Goal: Complete application form

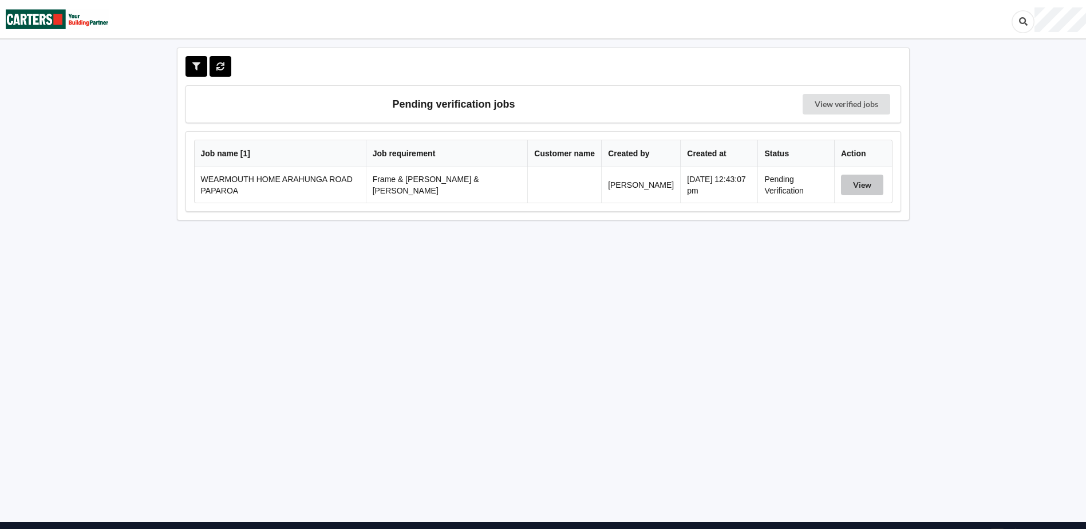
click at [868, 185] on button "View" at bounding box center [862, 185] width 42 height 21
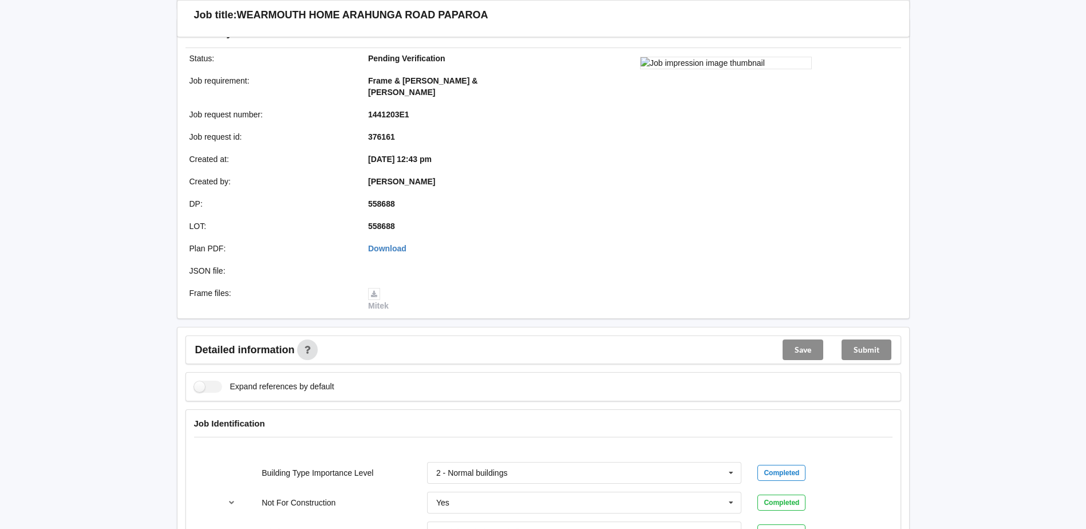
scroll to position [286, 0]
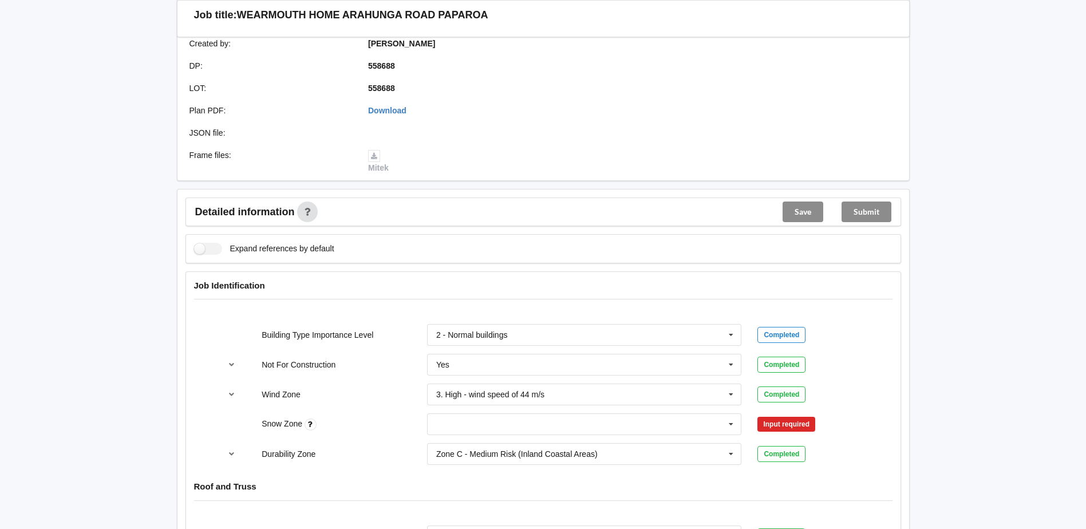
click at [800, 417] on div "Input required" at bounding box center [787, 424] width 58 height 15
click at [730, 414] on icon at bounding box center [731, 424] width 17 height 21
click at [452, 286] on div "N0" at bounding box center [585, 296] width 314 height 21
click at [805, 415] on button "Confirm input" at bounding box center [792, 424] width 68 height 19
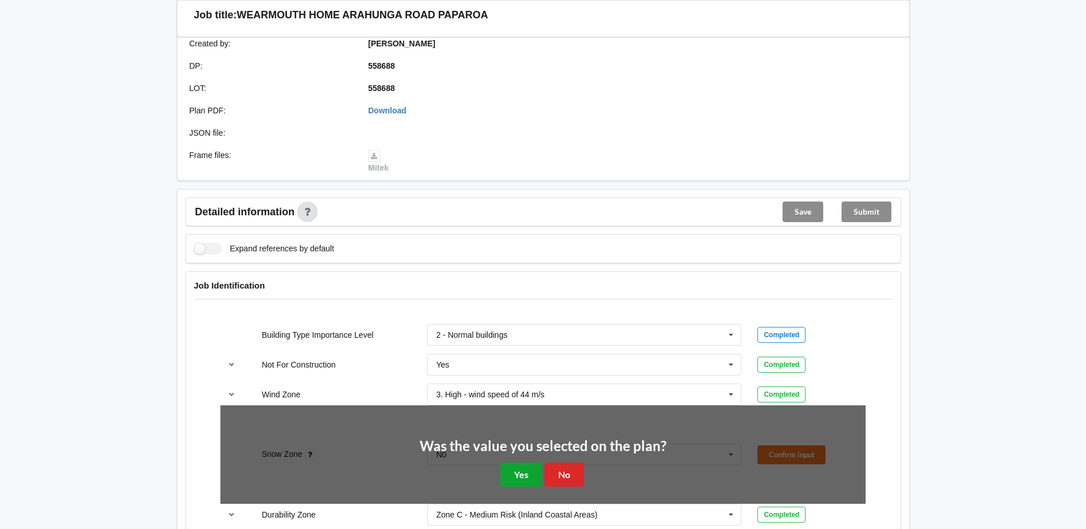
click at [529, 463] on button "Yes" at bounding box center [522, 474] width 42 height 23
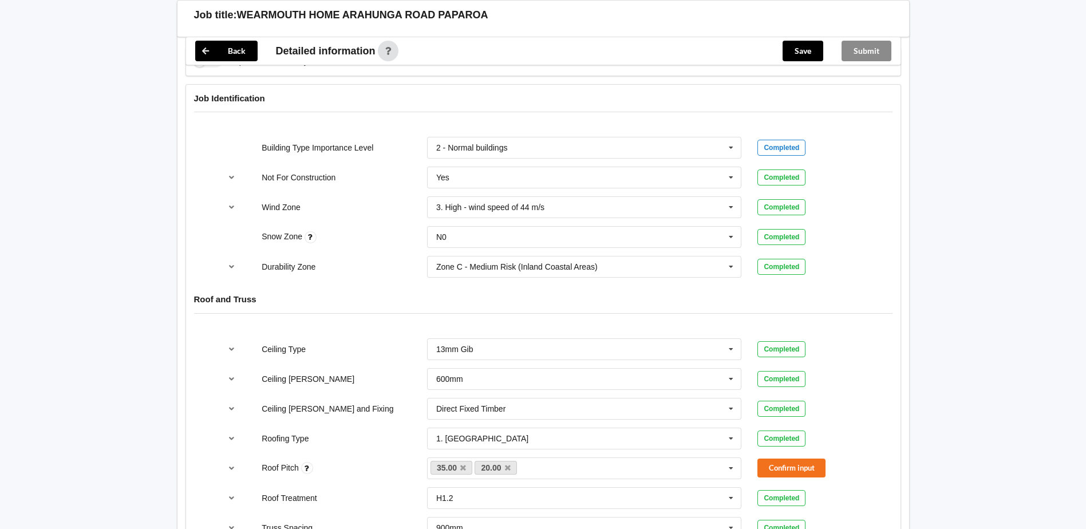
scroll to position [630, 0]
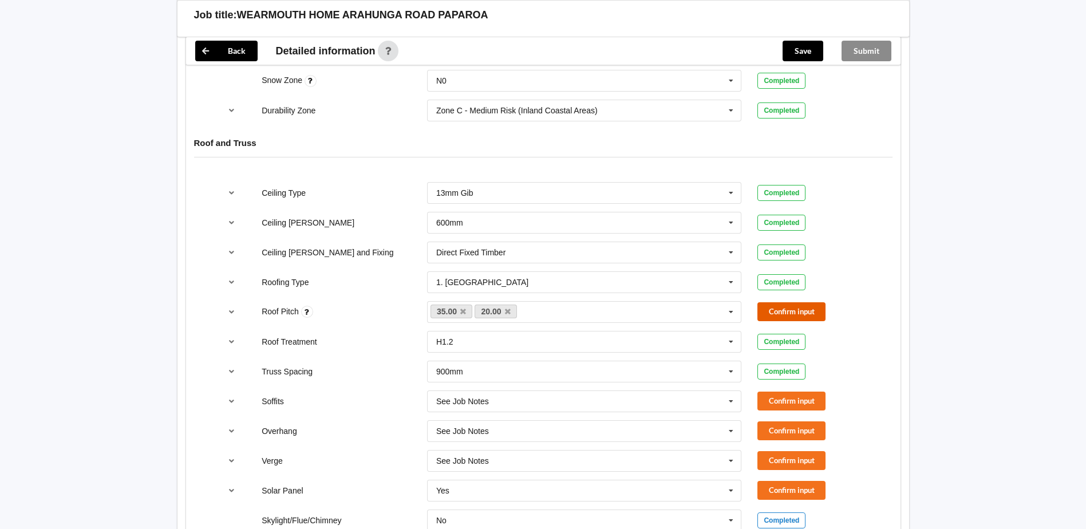
click at [786, 302] on button "Confirm input" at bounding box center [792, 311] width 68 height 19
click at [766, 392] on button "Confirm input" at bounding box center [792, 401] width 68 height 19
click at [767, 422] on button "Confirm input" at bounding box center [792, 431] width 68 height 19
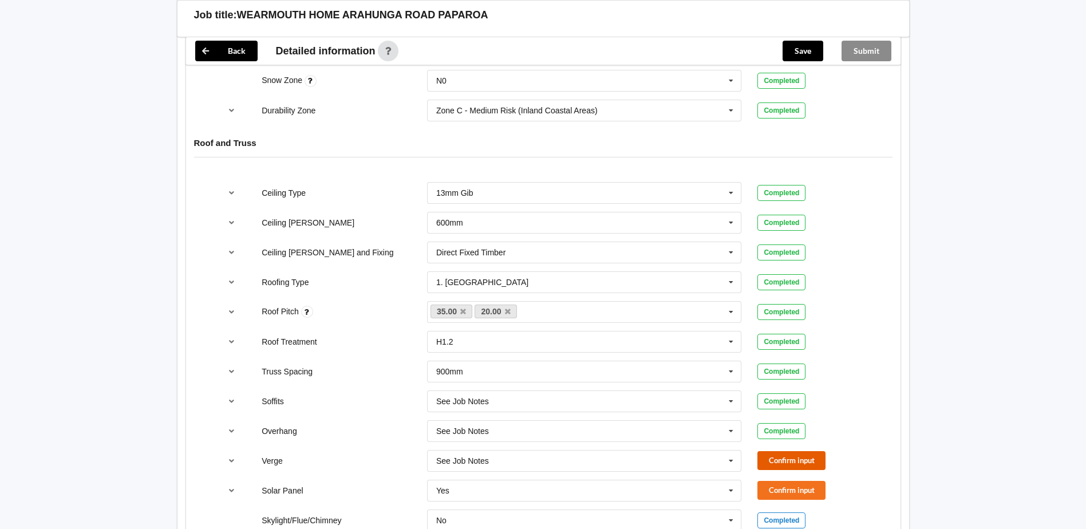
click at [772, 451] on button "Confirm input" at bounding box center [792, 460] width 68 height 19
click at [774, 481] on button "Confirm input" at bounding box center [792, 490] width 68 height 19
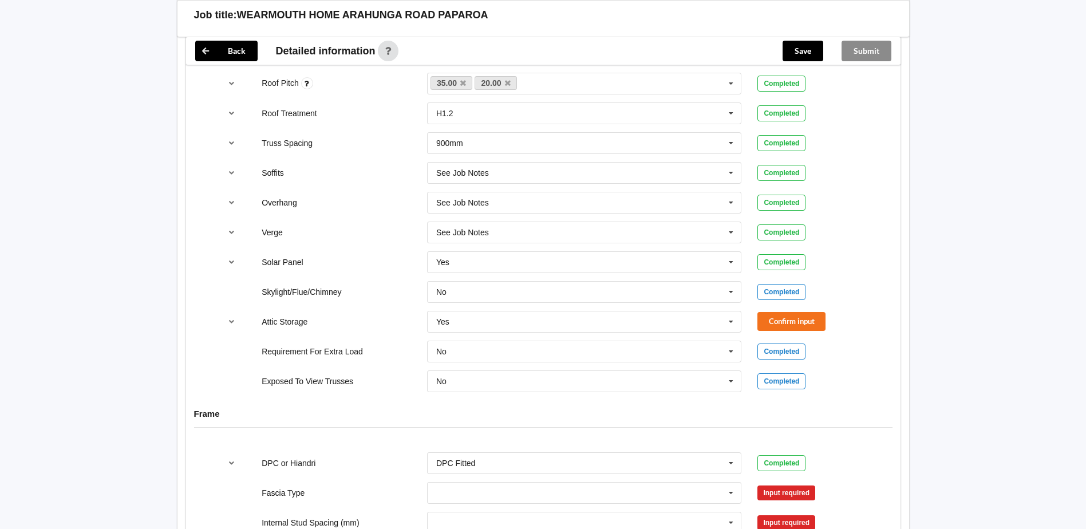
scroll to position [859, 0]
click at [787, 312] on button "Confirm input" at bounding box center [792, 321] width 68 height 19
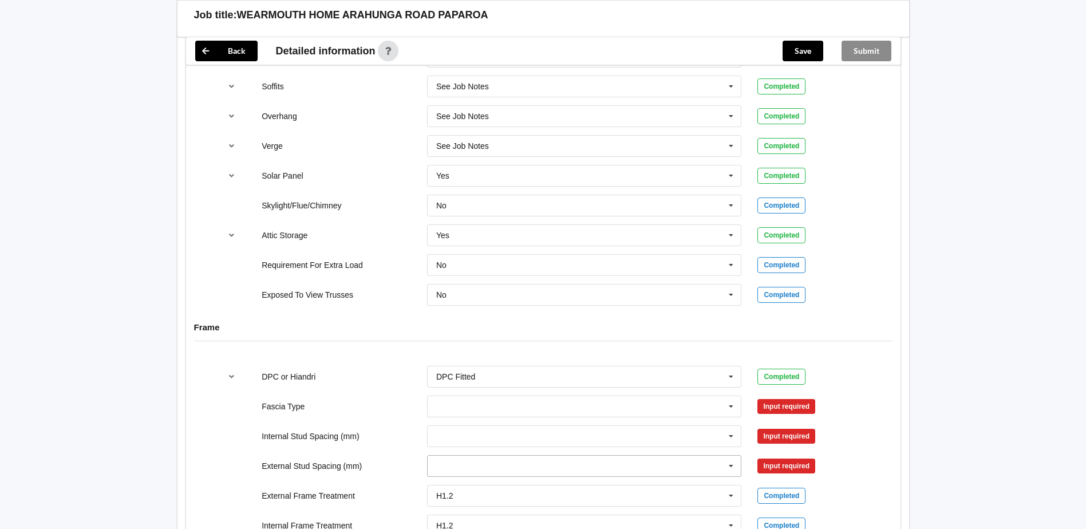
scroll to position [974, 0]
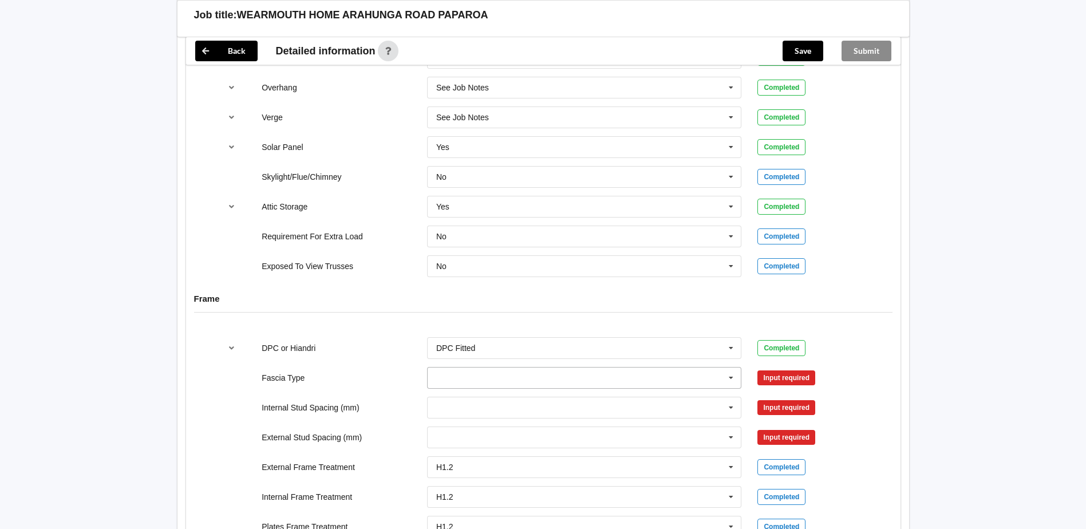
click at [732, 368] on icon at bounding box center [731, 378] width 17 height 21
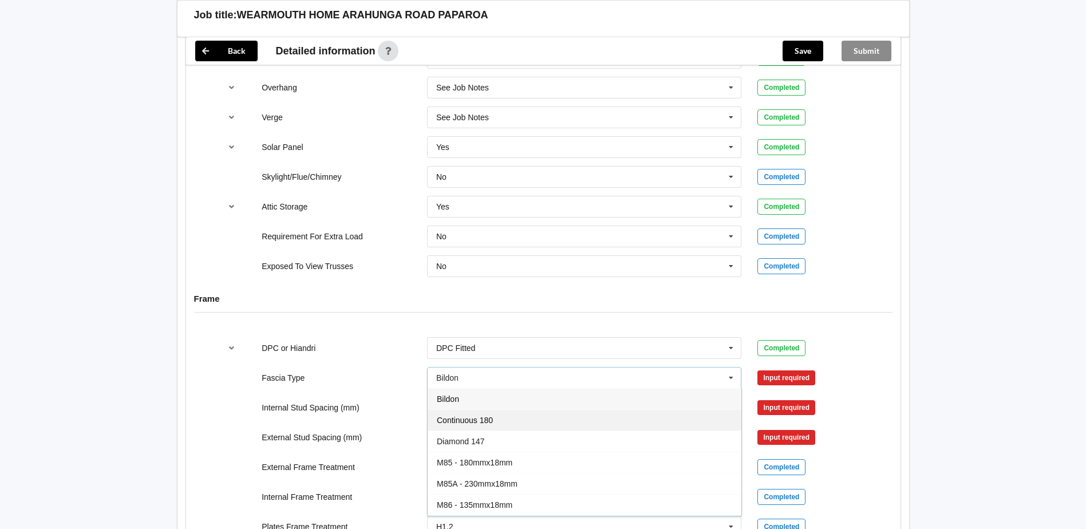
click at [476, 416] on span "Continuous 180" at bounding box center [465, 420] width 56 height 9
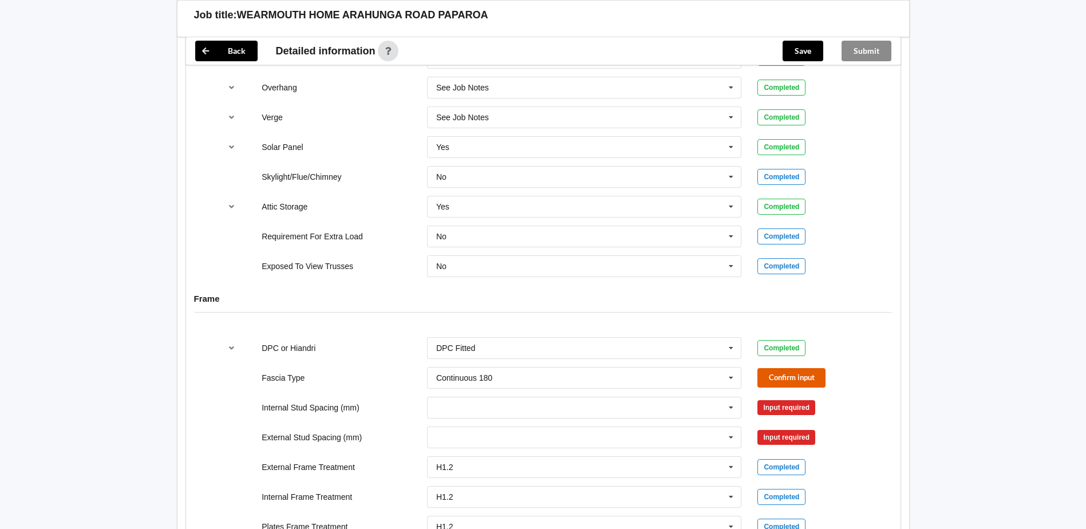
click at [791, 368] on button "Confirm input" at bounding box center [792, 377] width 68 height 19
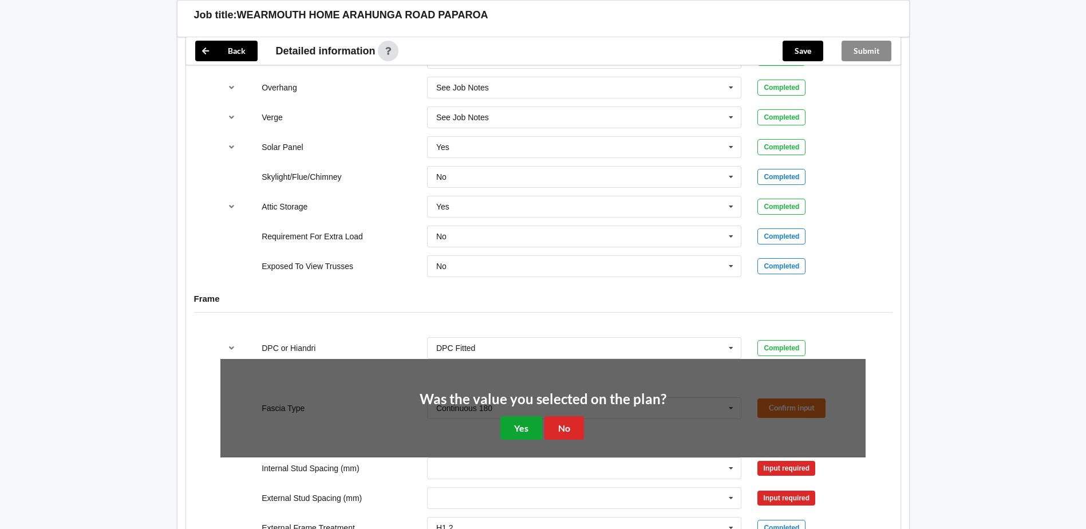
click at [517, 416] on button "Yes" at bounding box center [522, 427] width 42 height 23
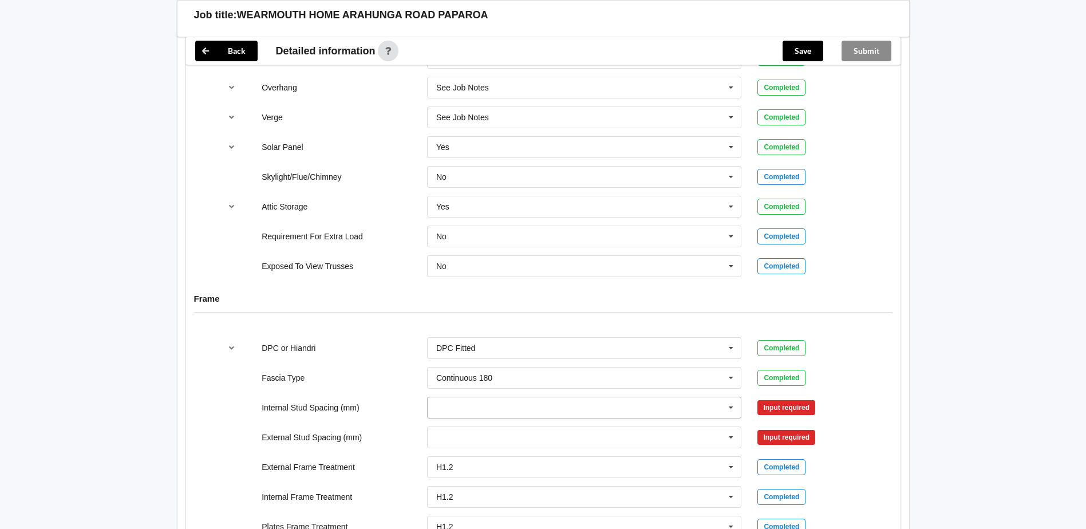
click at [731, 397] on icon at bounding box center [731, 407] width 17 height 21
click at [456, 381] on span "Multiple Values – See As Per Plan" at bounding box center [497, 385] width 121 height 9
click at [801, 398] on button "Confirm input" at bounding box center [792, 407] width 68 height 19
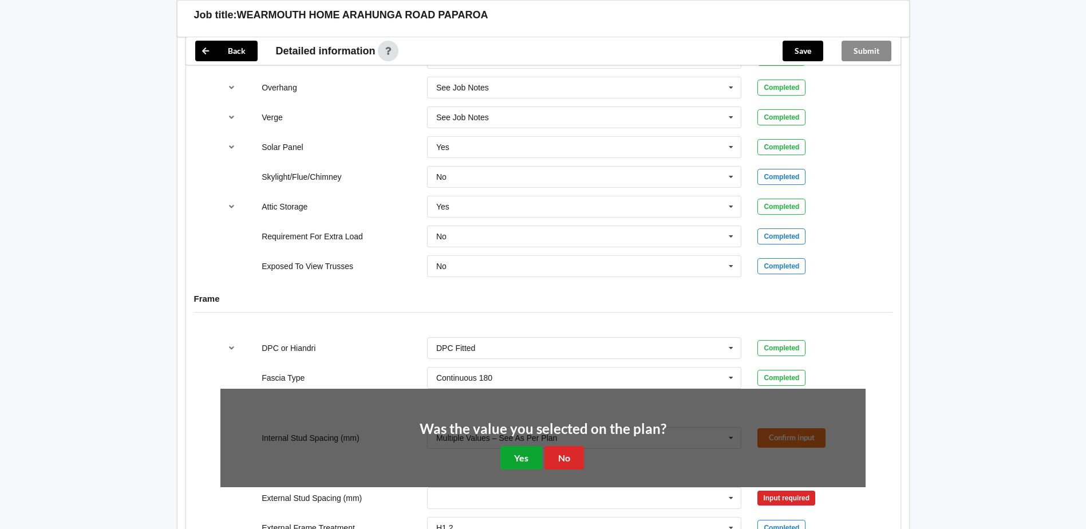
click at [534, 446] on button "Yes" at bounding box center [522, 457] width 42 height 23
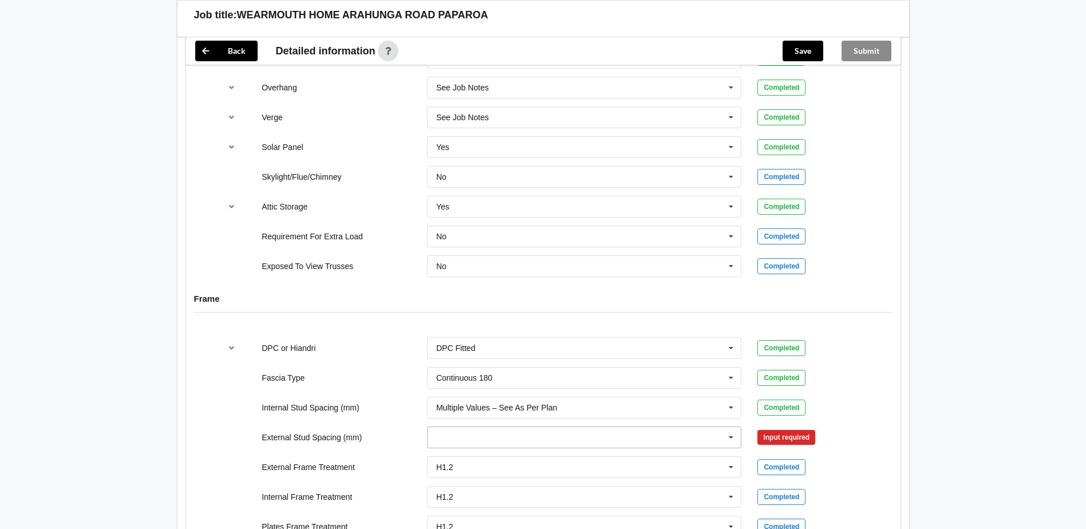
click at [732, 427] on icon at bounding box center [731, 437] width 17 height 21
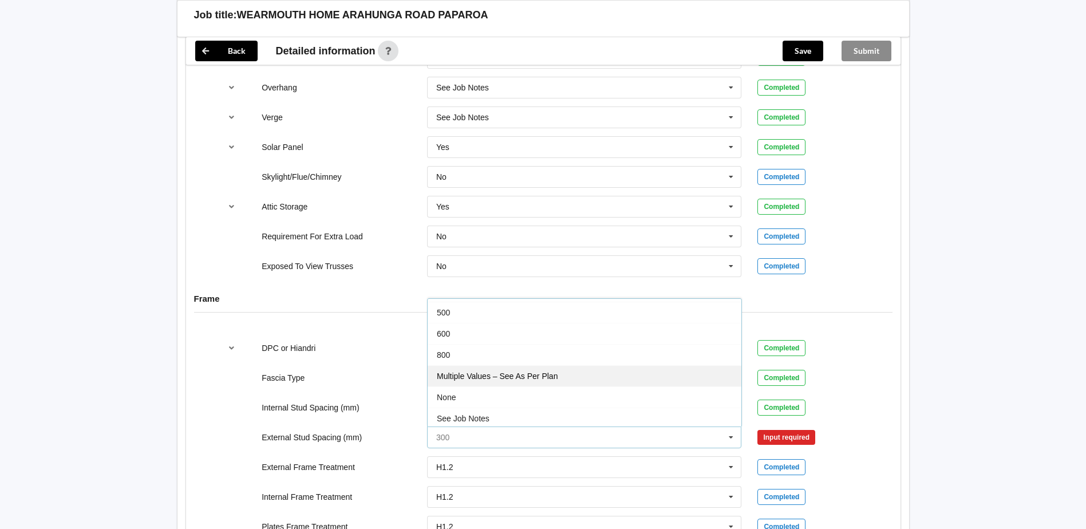
scroll to position [63, 0]
click at [490, 369] on span "Multiple Values – See As Per Plan" at bounding box center [497, 373] width 121 height 9
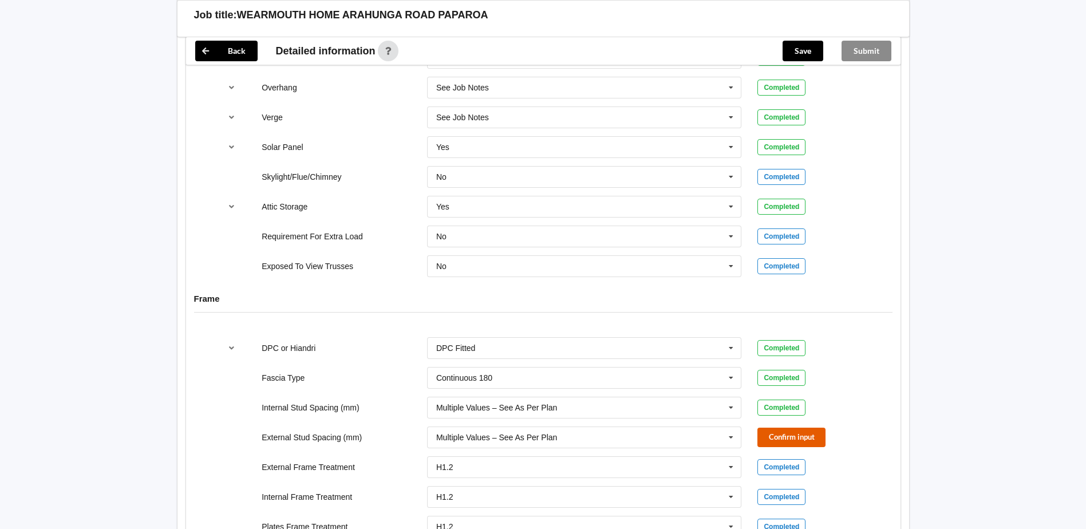
click at [813, 428] on button "Confirm input" at bounding box center [792, 437] width 68 height 19
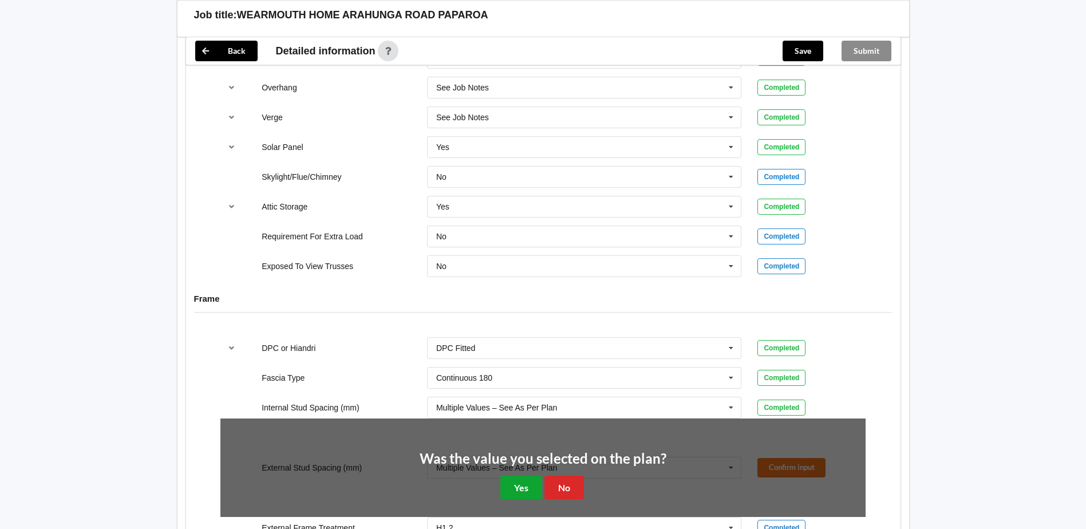
click at [521, 476] on button "Yes" at bounding box center [522, 487] width 42 height 23
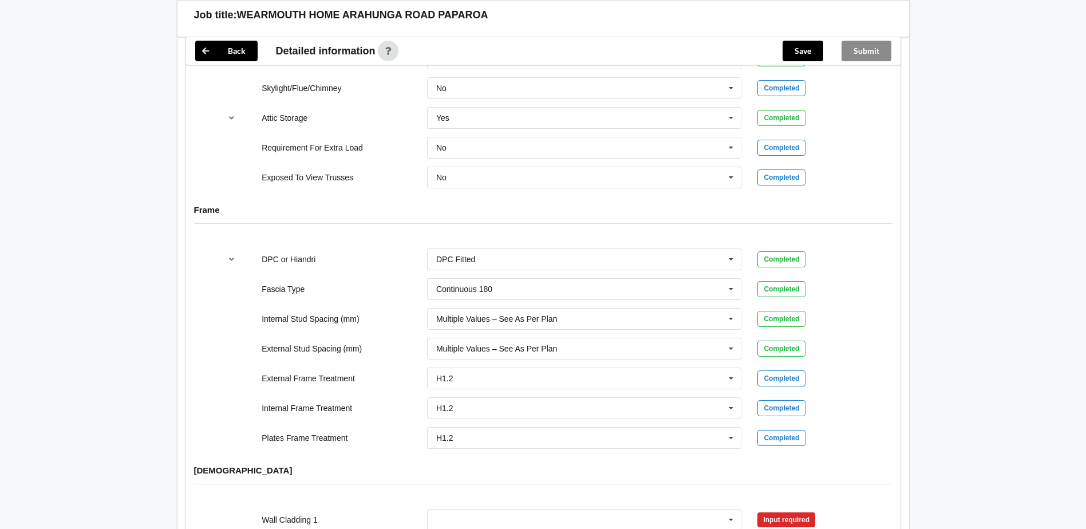
scroll to position [1145, 0]
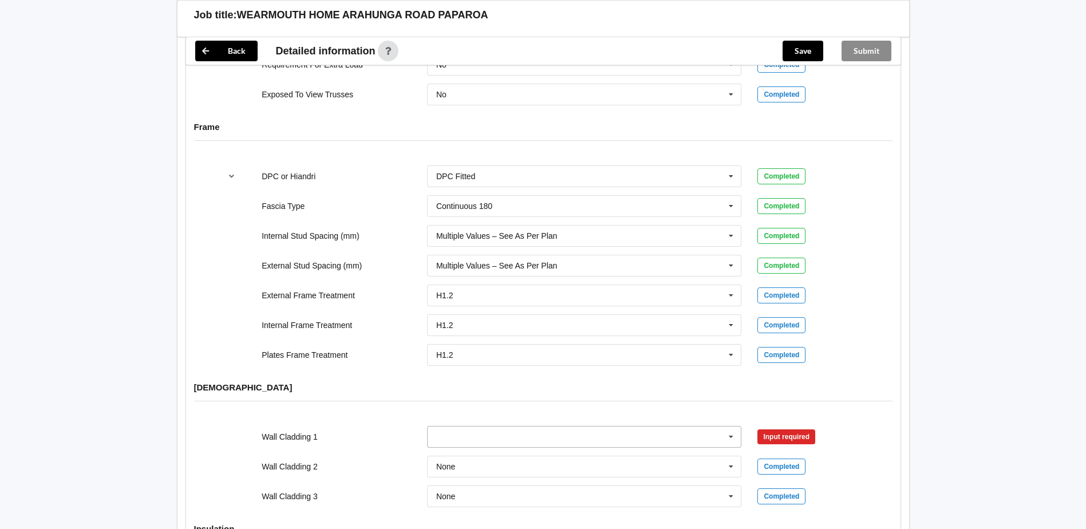
click at [731, 429] on icon at bounding box center [731, 437] width 17 height 21
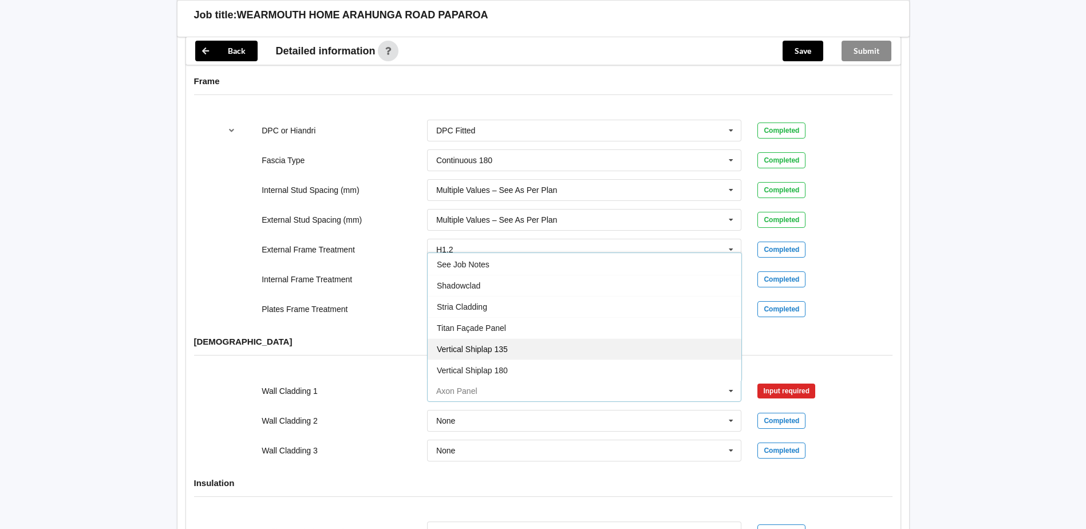
scroll to position [1317, 0]
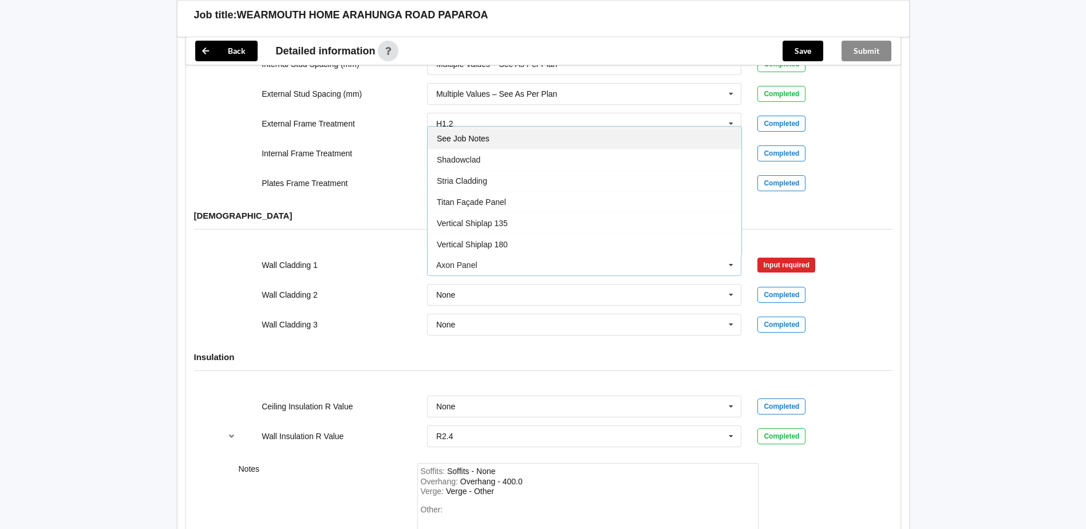
click at [487, 132] on div "See Job Notes" at bounding box center [585, 138] width 314 height 21
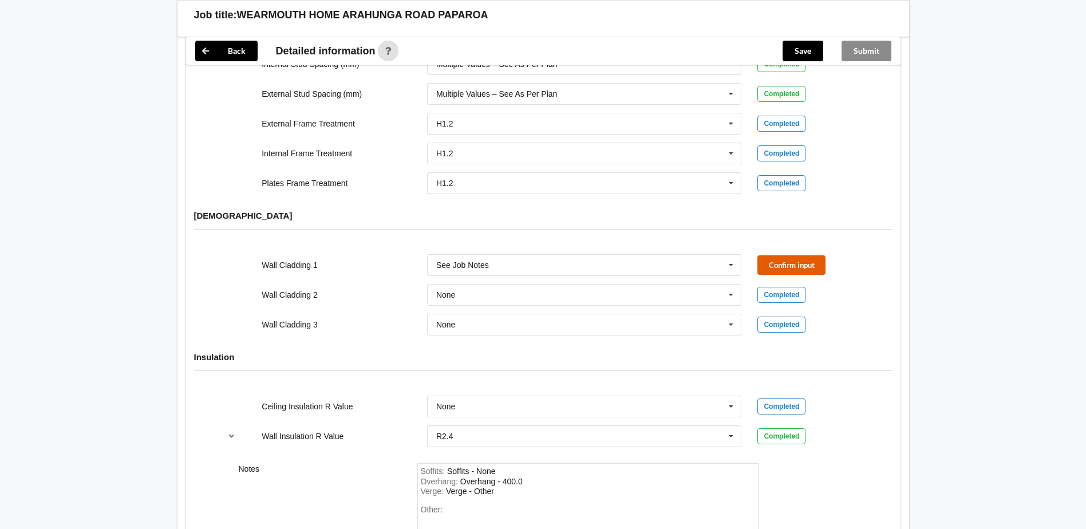
click at [794, 255] on button "Confirm input" at bounding box center [792, 264] width 68 height 19
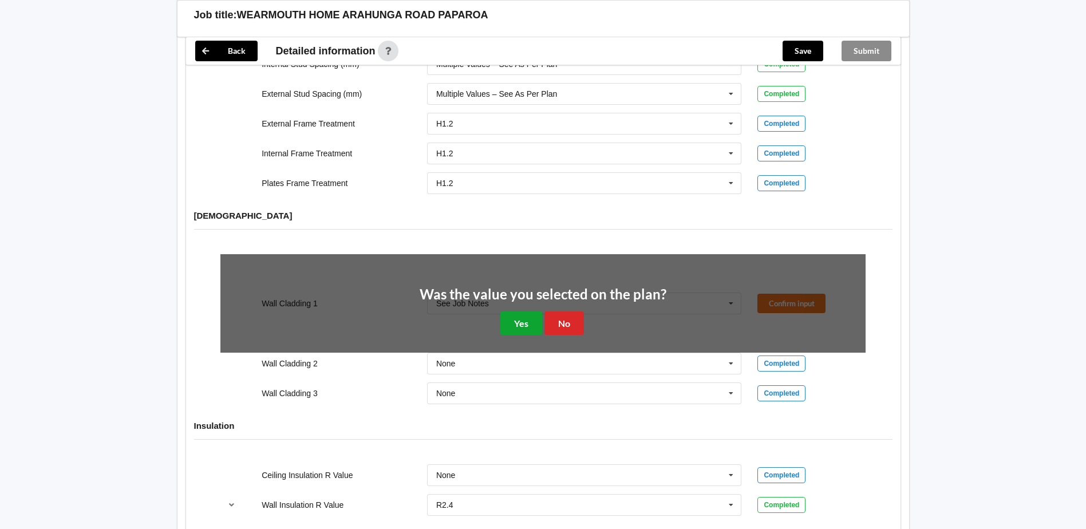
click at [512, 312] on button "Yes" at bounding box center [522, 323] width 42 height 23
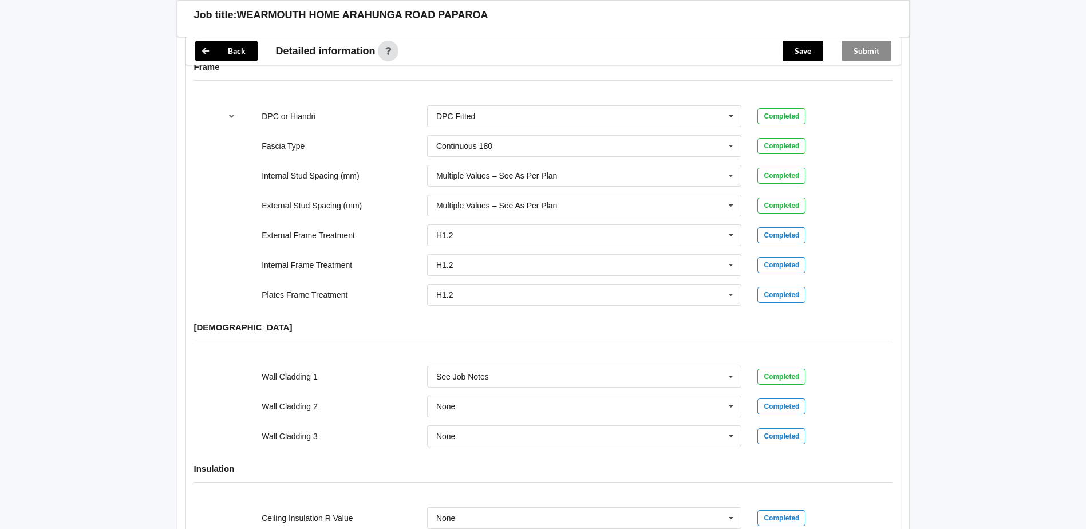
scroll to position [990, 0]
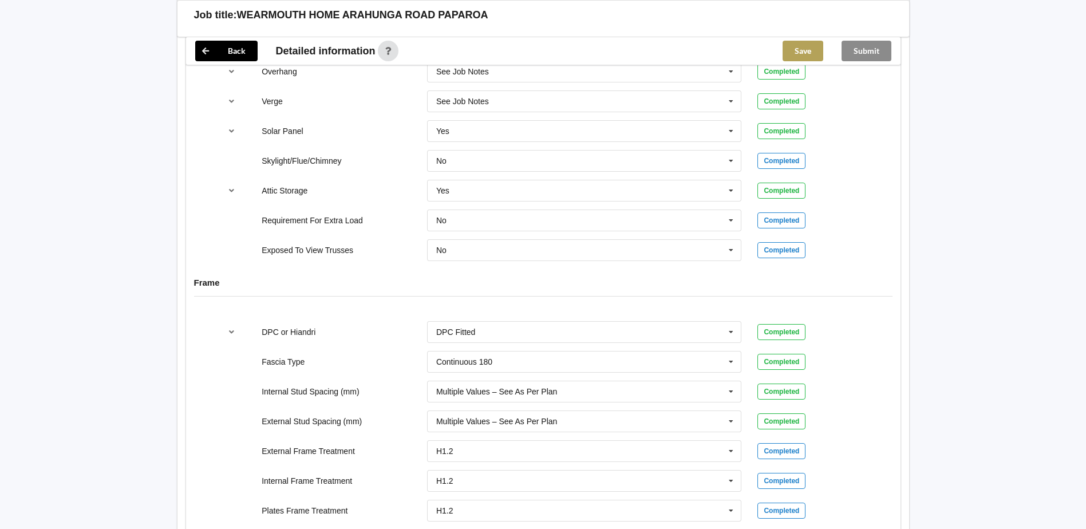
click at [806, 44] on button "Save" at bounding box center [803, 51] width 41 height 21
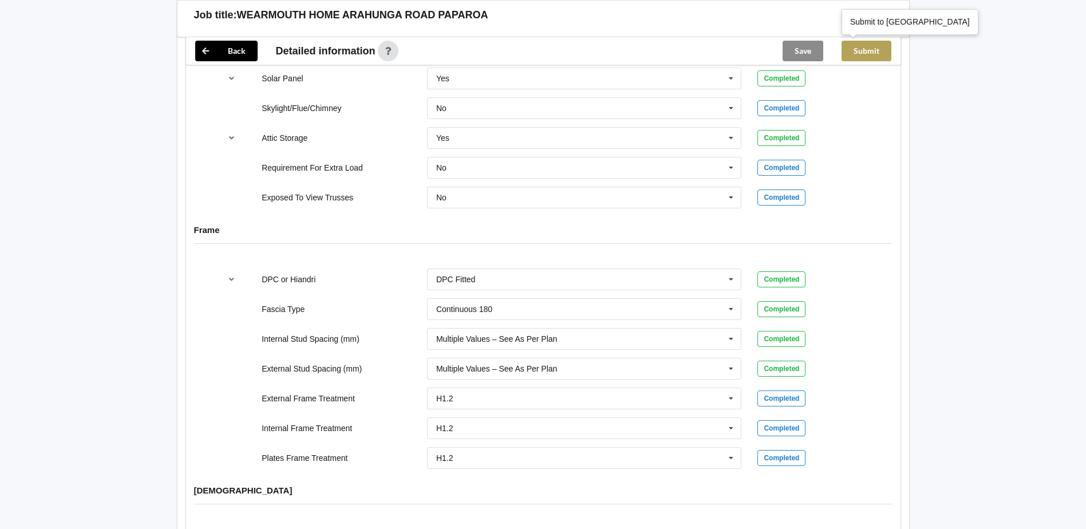
click at [866, 45] on button "Submit" at bounding box center [867, 51] width 50 height 21
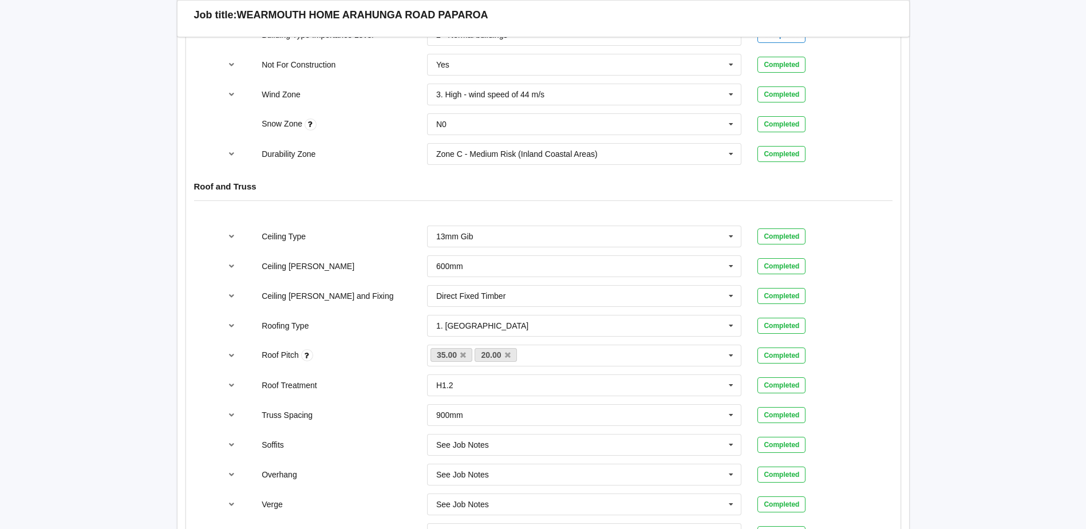
scroll to position [307, 0]
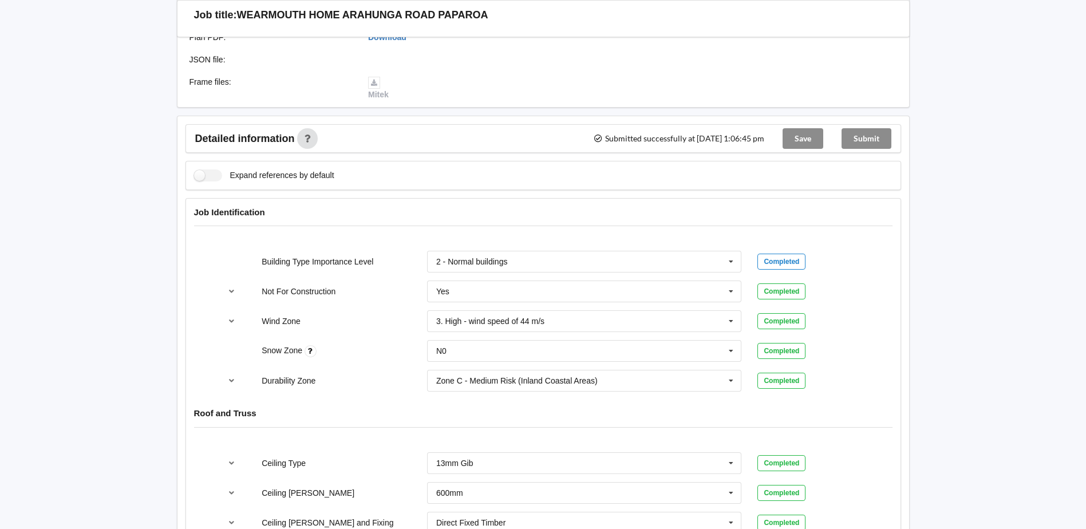
click at [867, 125] on div "Submit" at bounding box center [867, 138] width 68 height 27
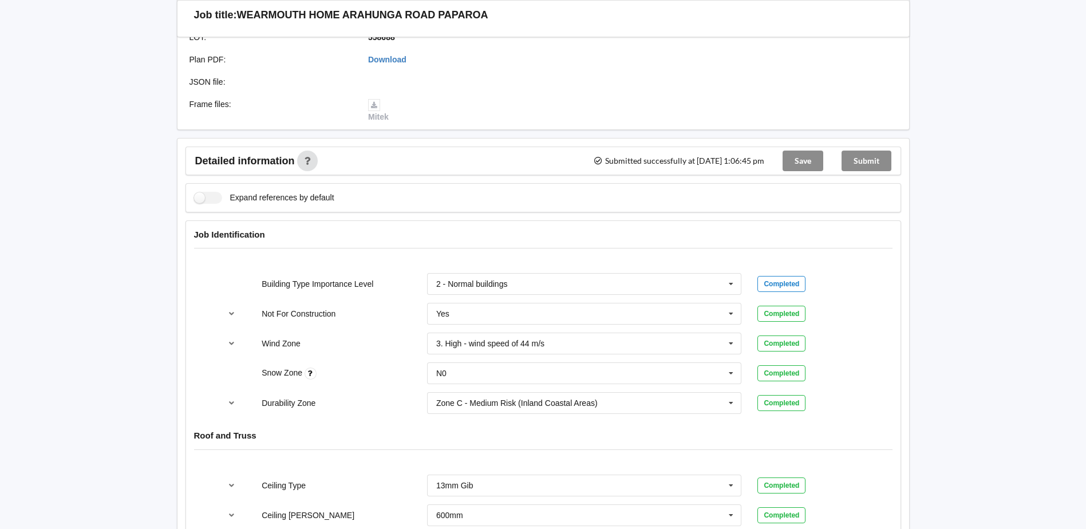
scroll to position [135, 0]
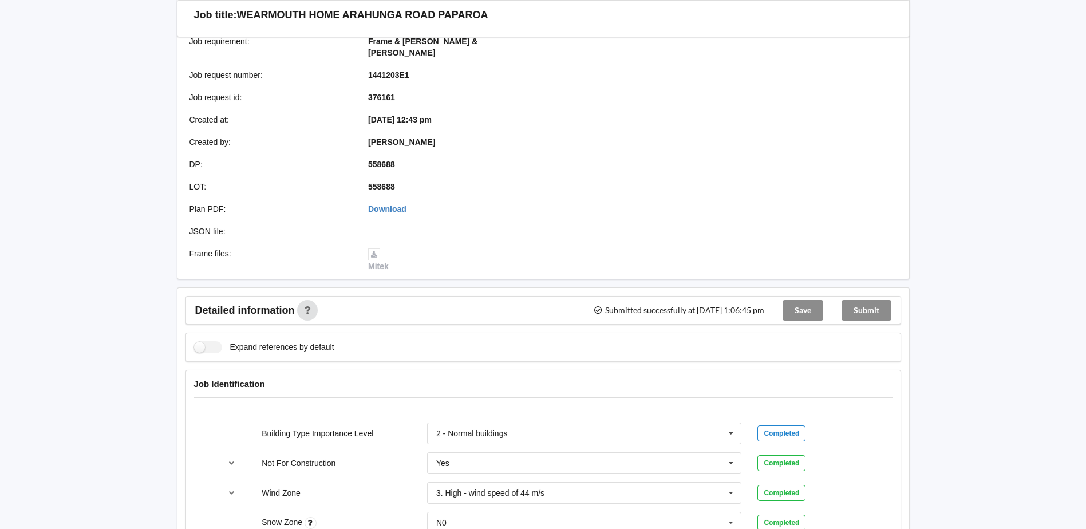
click at [812, 304] on div "Save" at bounding box center [803, 310] width 59 height 27
